Goal: Task Accomplishment & Management: Manage account settings

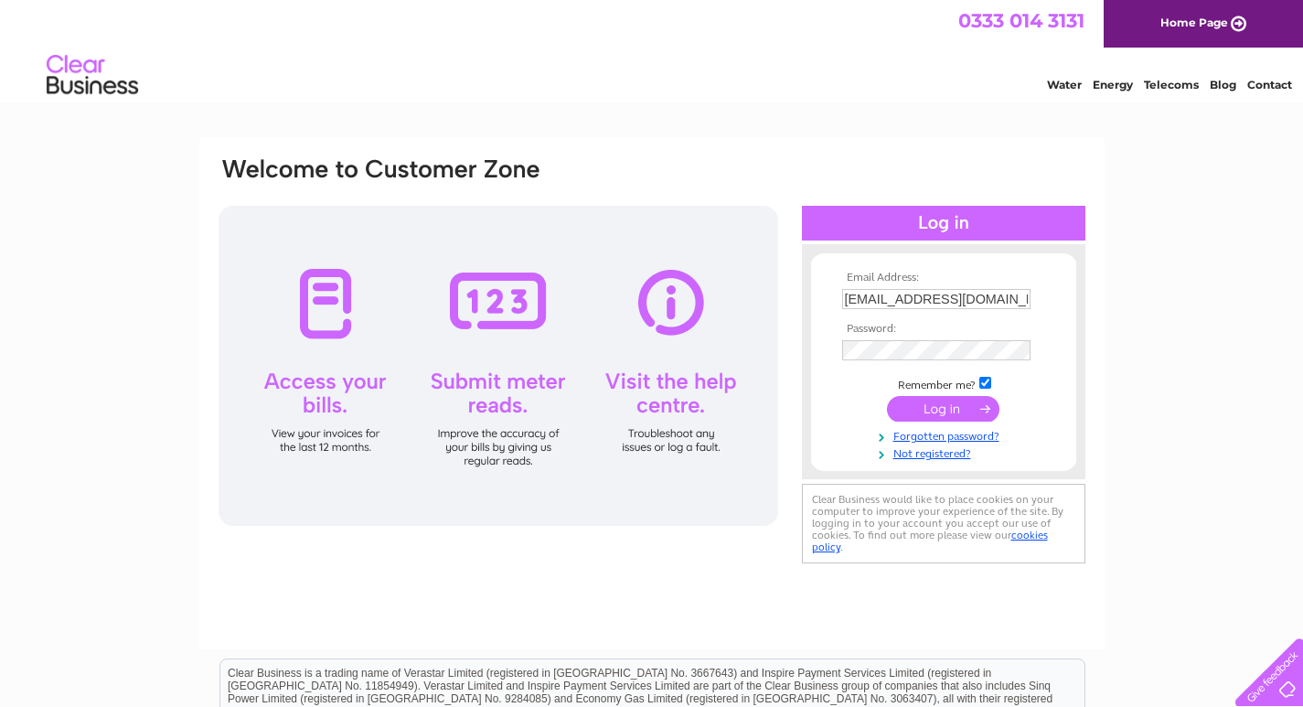
click at [958, 299] on input "phil.dalestorth@icloud.com" at bounding box center [936, 299] width 188 height 20
type input "[EMAIL_ADDRESS][DOMAIN_NAME]"
click at [949, 400] on input "submit" at bounding box center [943, 409] width 112 height 26
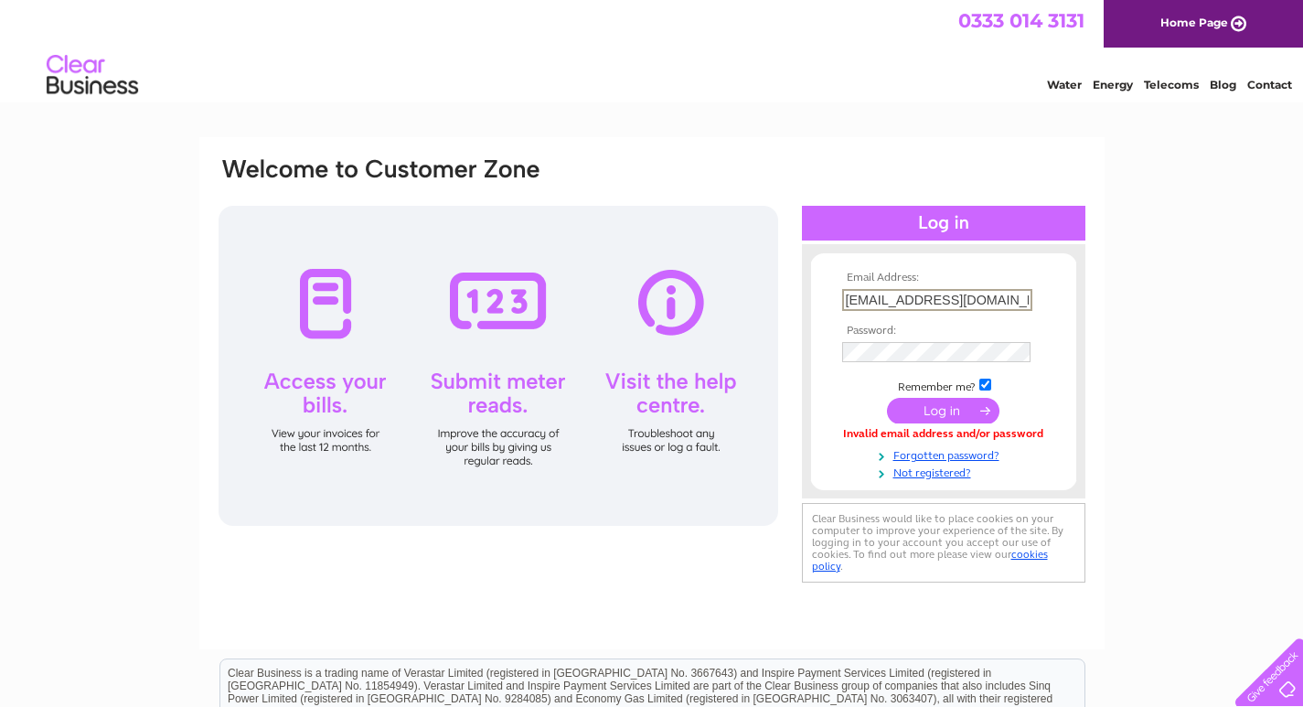
click at [1012, 297] on input "[EMAIL_ADDRESS][DOMAIN_NAME]" at bounding box center [937, 300] width 190 height 22
click at [900, 301] on input "[EMAIL_ADDRESS][DOMAIN_NAME]" at bounding box center [937, 300] width 190 height 22
click at [1209, 91] on div "Email Address: [EMAIL_ADDRESS][DOMAIN_NAME] Password:" at bounding box center [1222, 82] width 27 height 18
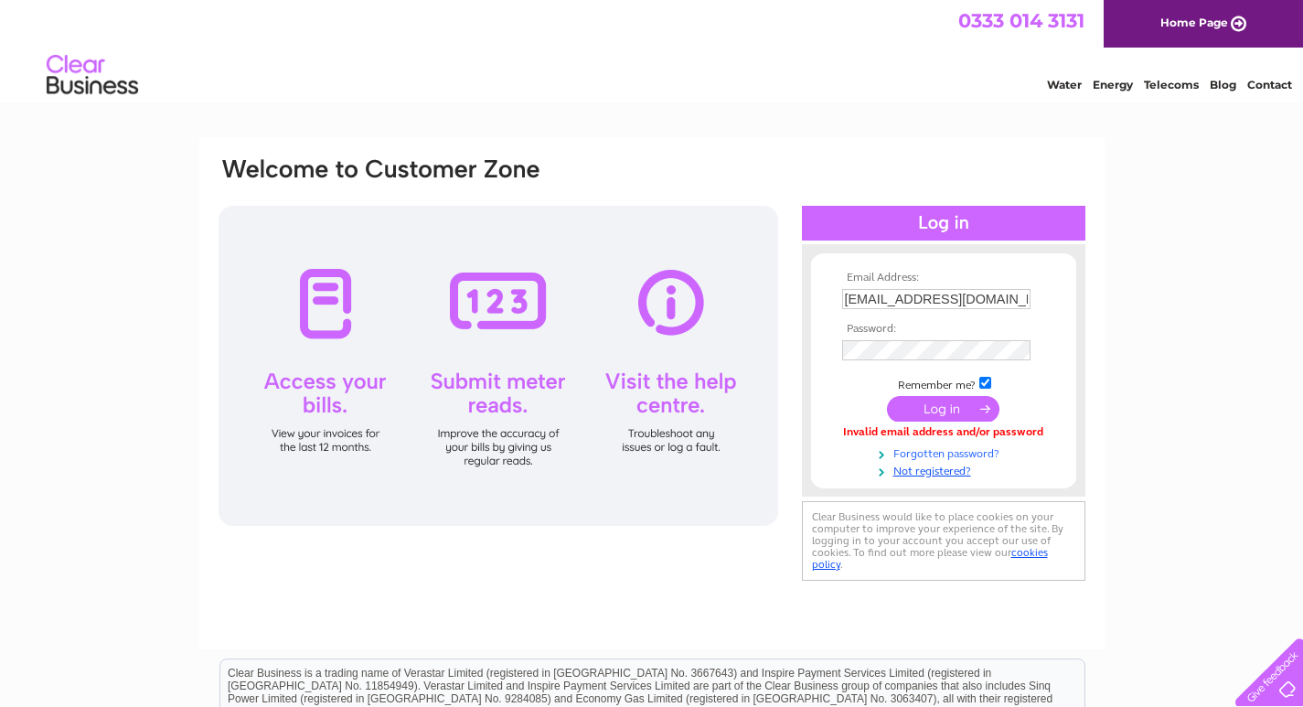
click at [946, 453] on link "Forgotten password?" at bounding box center [946, 451] width 208 height 17
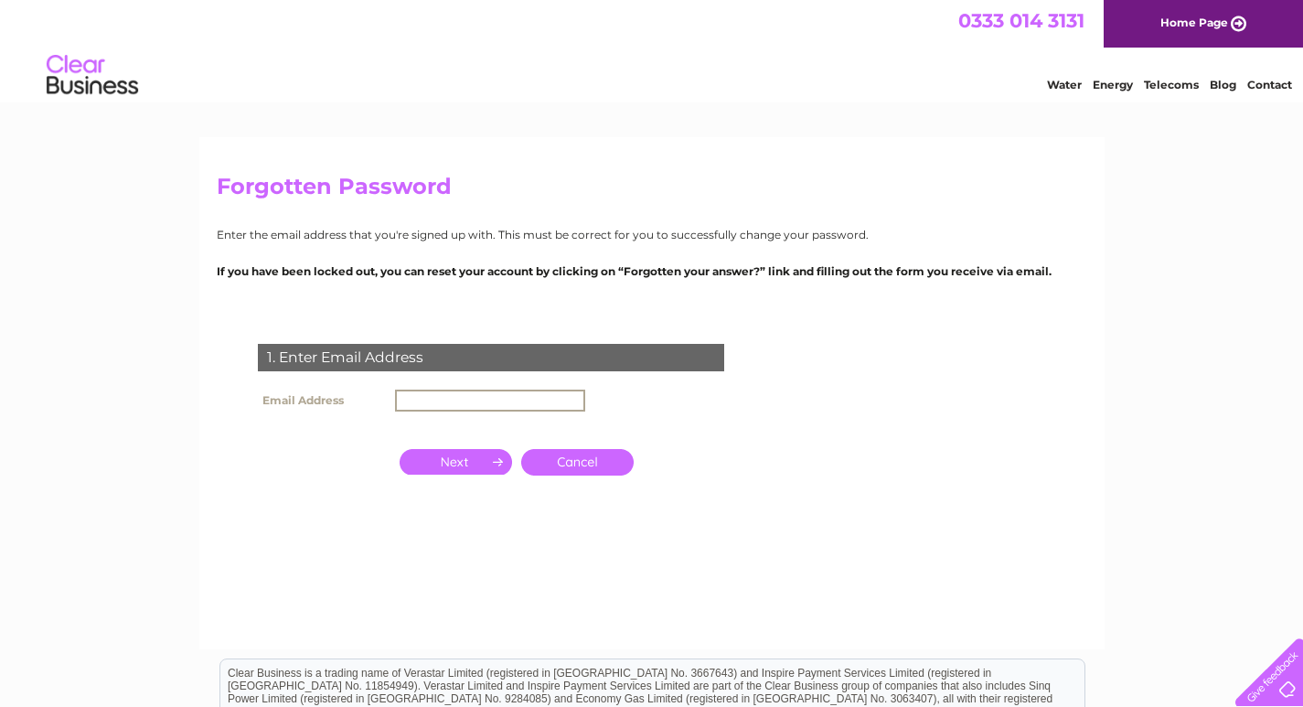
click at [537, 401] on input "text" at bounding box center [490, 400] width 190 height 22
paste input "[EMAIL_ADDRESS][DOMAIN_NAME]"
type input "[EMAIL_ADDRESS][DOMAIN_NAME]"
click at [438, 463] on input "button" at bounding box center [455, 460] width 112 height 26
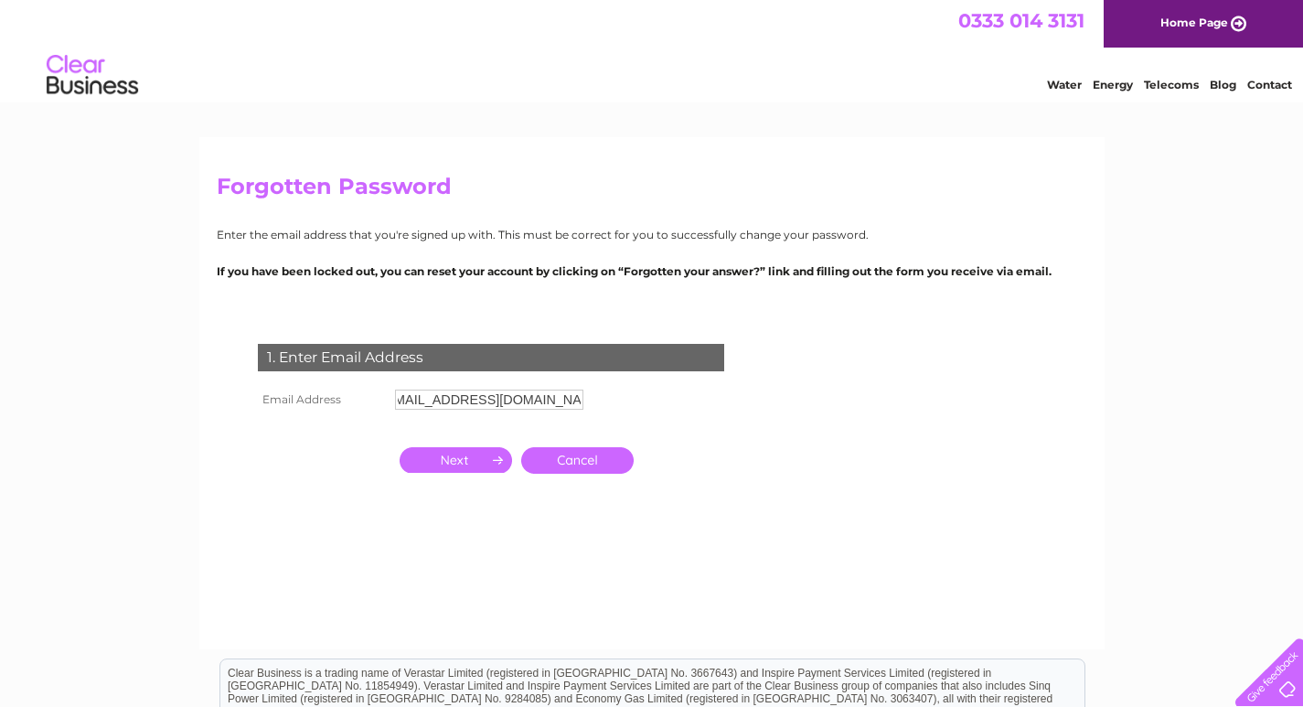
scroll to position [0, 0]
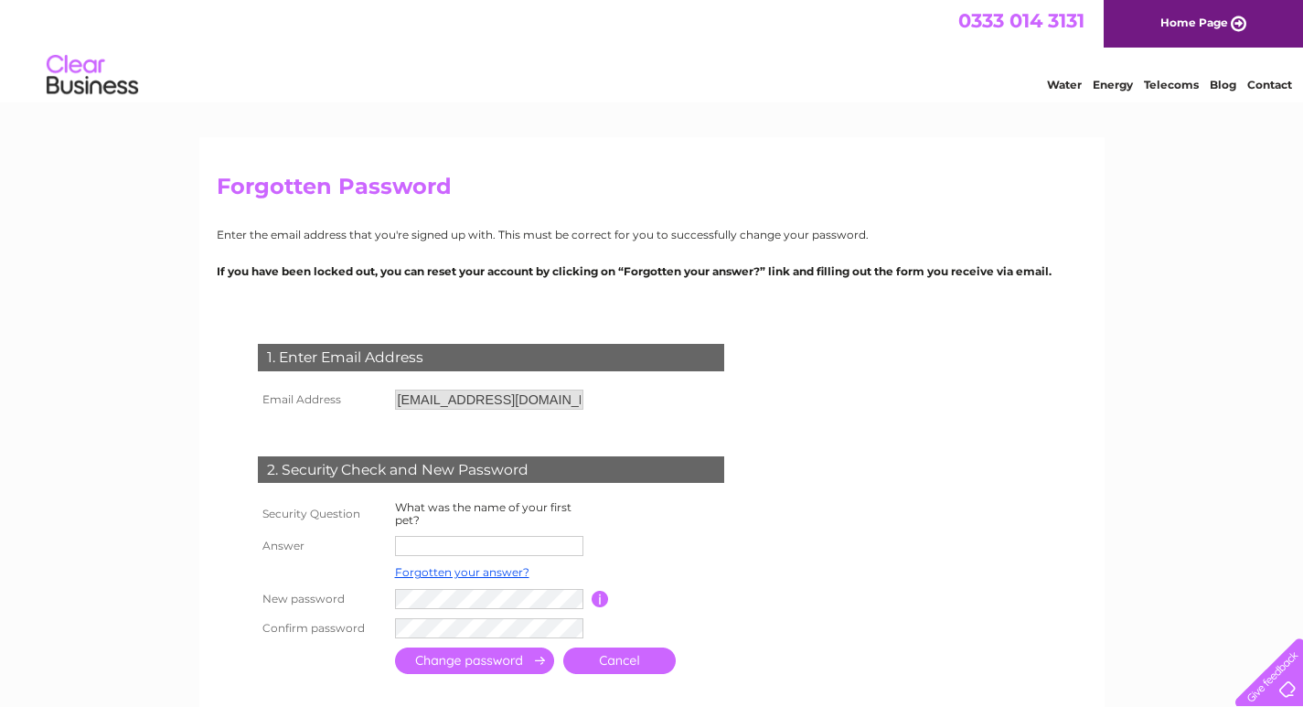
click at [480, 551] on input "text" at bounding box center [489, 546] width 188 height 20
click at [954, 449] on form "1. Enter Email Address Email Address santoninoshaftesbury@gmail.com Cancel Answ…" at bounding box center [652, 512] width 870 height 410
click at [139, 394] on div "Forgotten Password Enter the email address that you're signed up with. This mus…" at bounding box center [651, 591] width 1303 height 909
click at [468, 540] on input "text" at bounding box center [489, 546] width 188 height 20
type input "TOMMY"
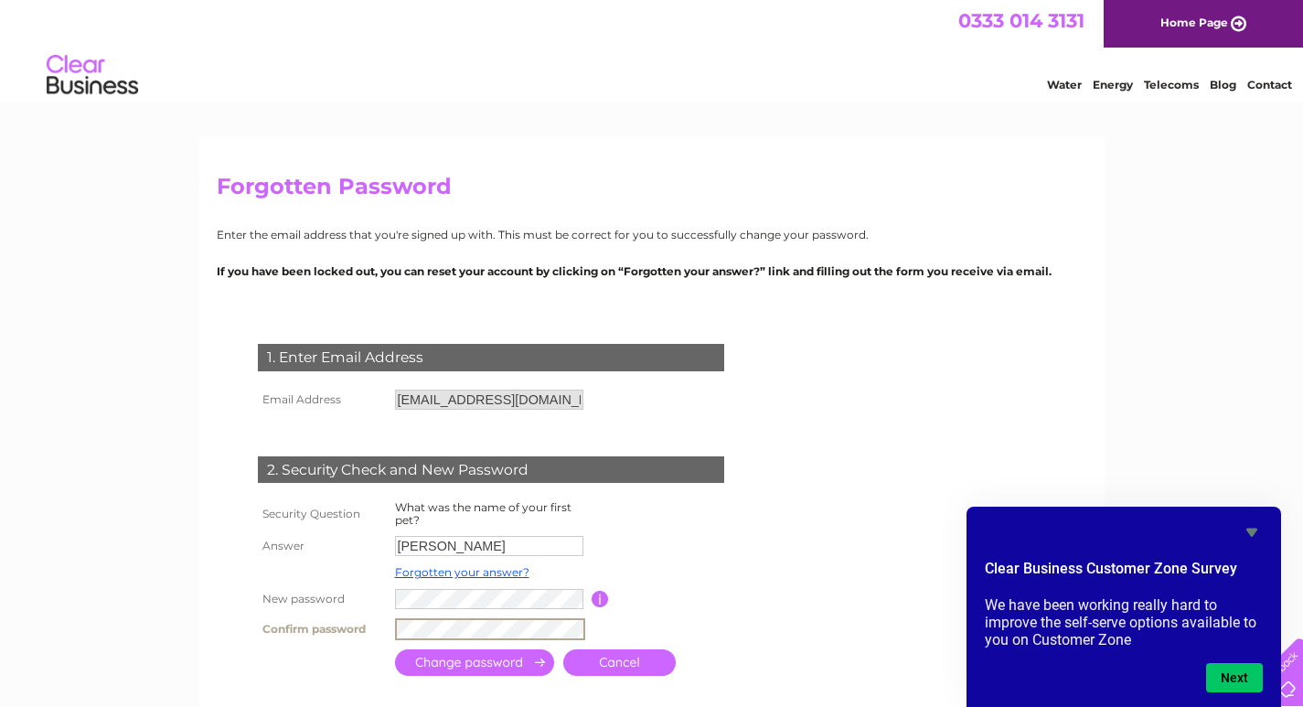
click at [457, 664] on input "submit" at bounding box center [474, 662] width 159 height 27
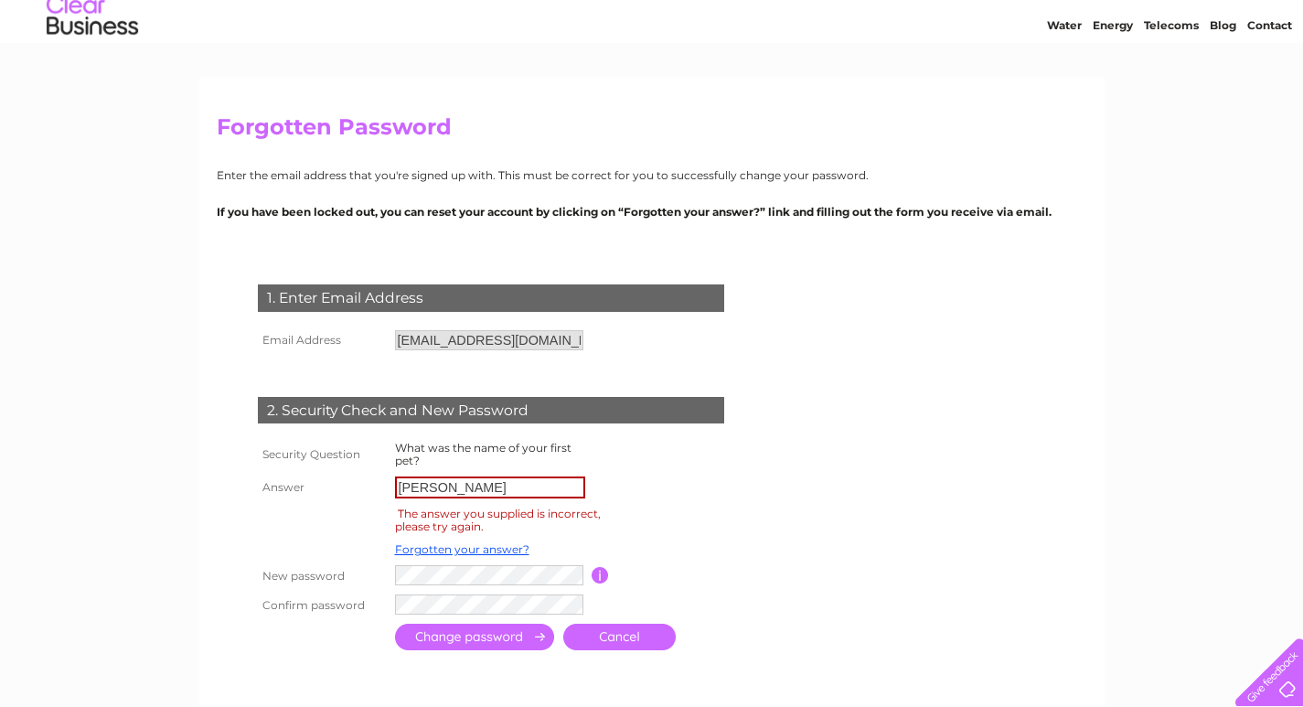
scroll to position [91, 0]
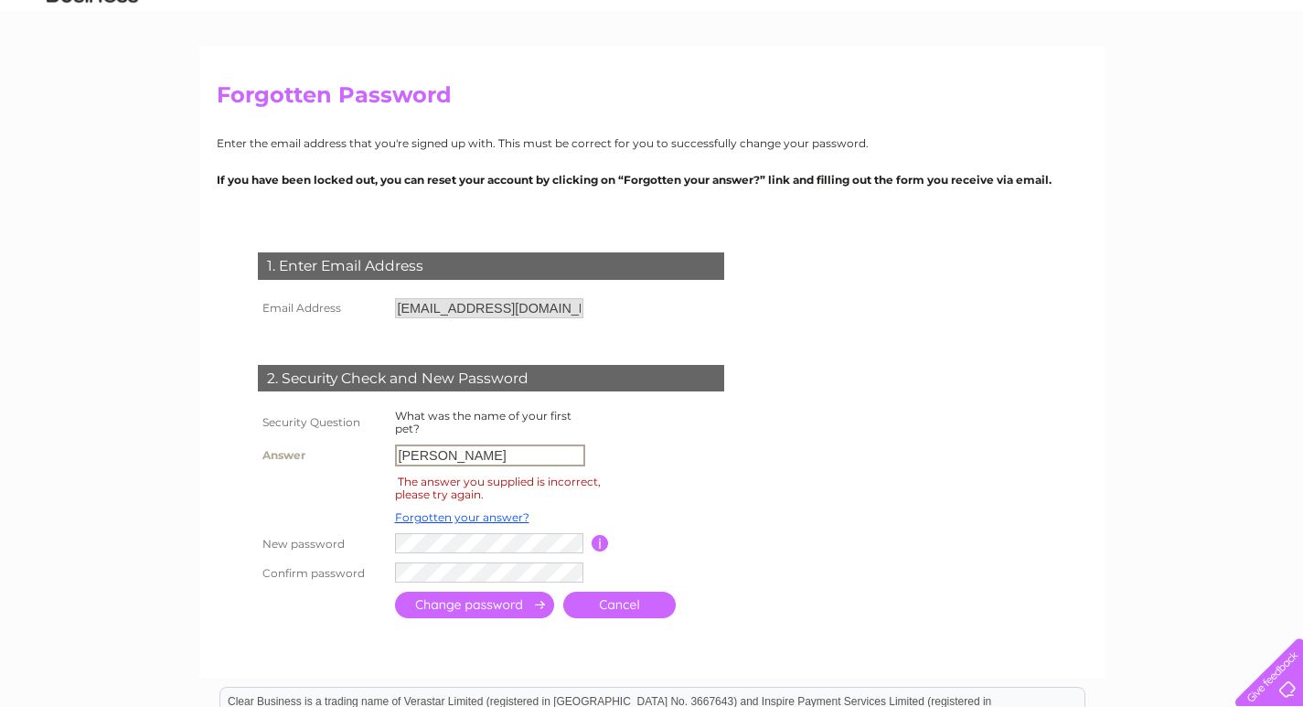
drag, startPoint x: 469, startPoint y: 444, endPoint x: 367, endPoint y: 444, distance: 101.5
click at [367, 444] on tr "Answer TOMMY" at bounding box center [512, 455] width 519 height 31
